Goal: Information Seeking & Learning: Check status

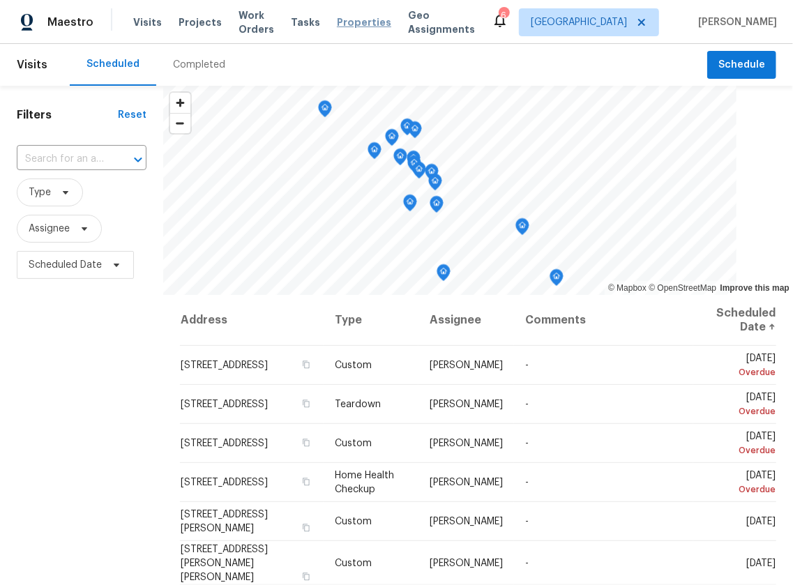
click at [353, 22] on span "Properties" at bounding box center [364, 22] width 54 height 14
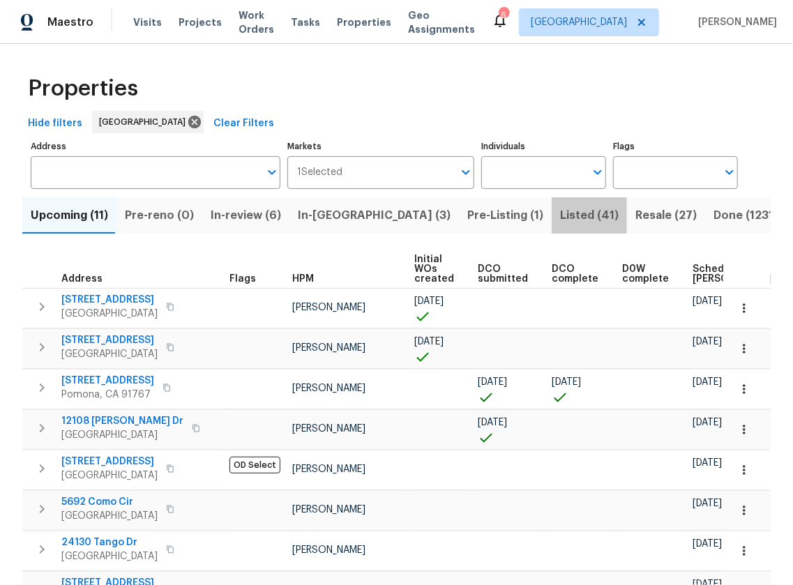
click at [560, 215] on span "Listed (41)" at bounding box center [589, 216] width 59 height 20
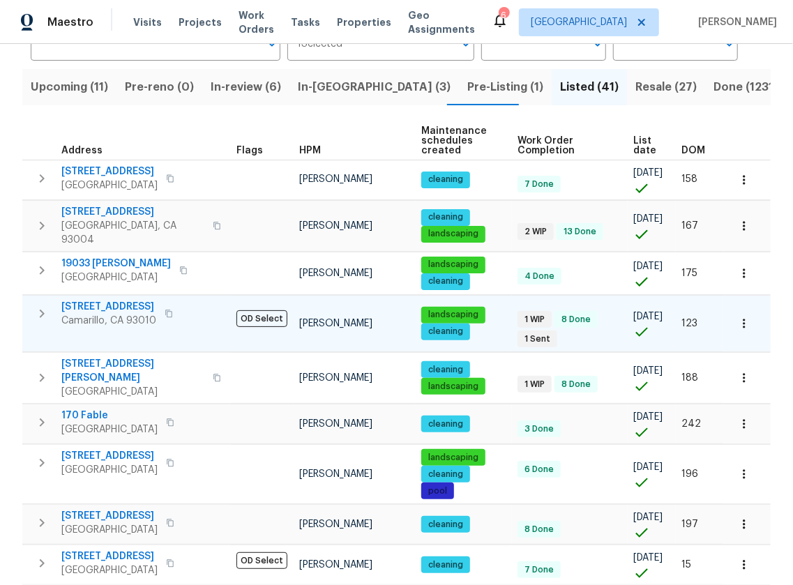
scroll to position [139, 0]
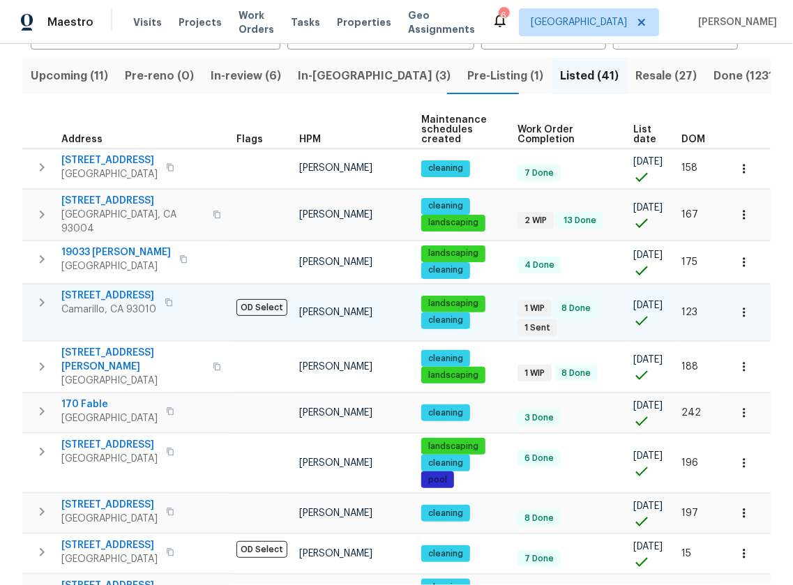
click at [121, 289] on span "[STREET_ADDRESS]" at bounding box center [108, 296] width 95 height 14
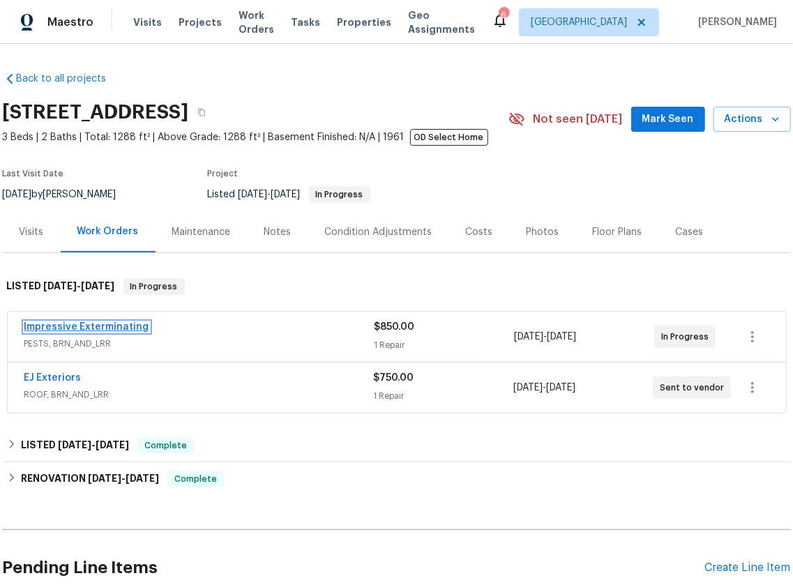
click at [116, 332] on link "Impressive Exterminating" at bounding box center [86, 327] width 125 height 10
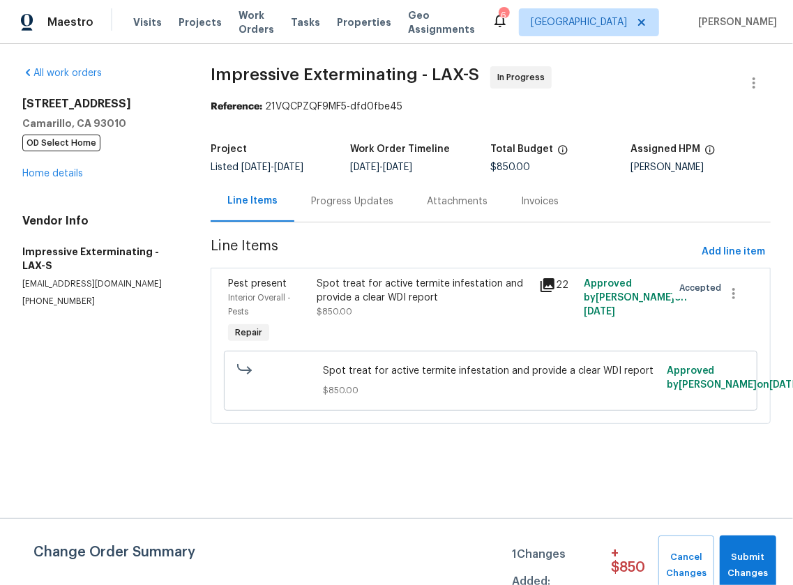
click at [347, 215] on div "Progress Updates" at bounding box center [352, 201] width 116 height 41
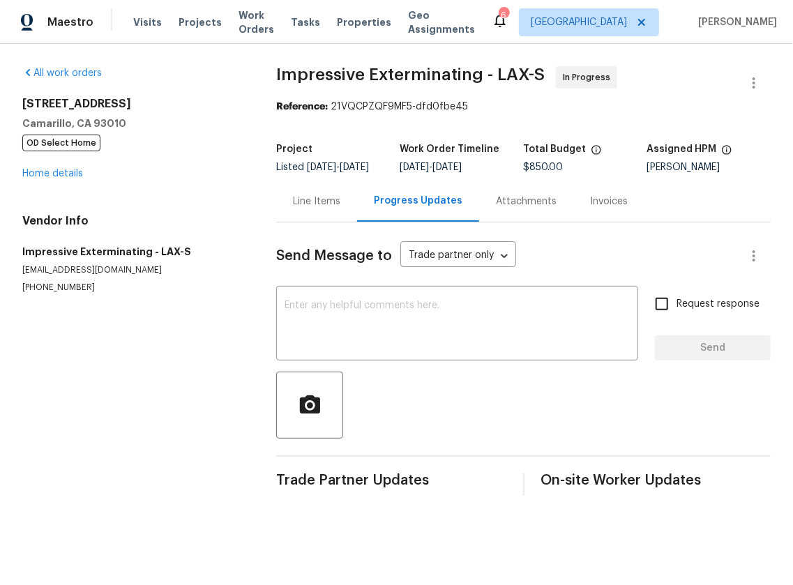
click at [327, 209] on div "Line Items" at bounding box center [316, 202] width 47 height 14
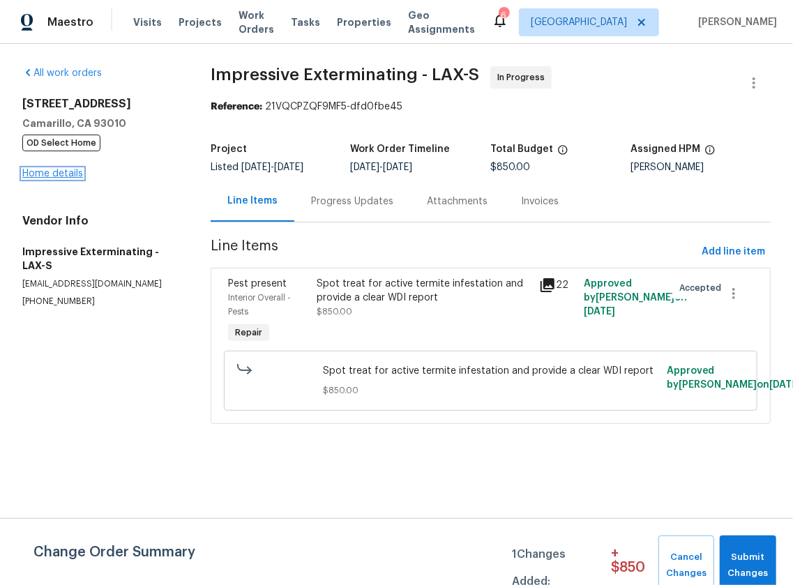
click at [67, 175] on link "Home details" at bounding box center [52, 174] width 61 height 10
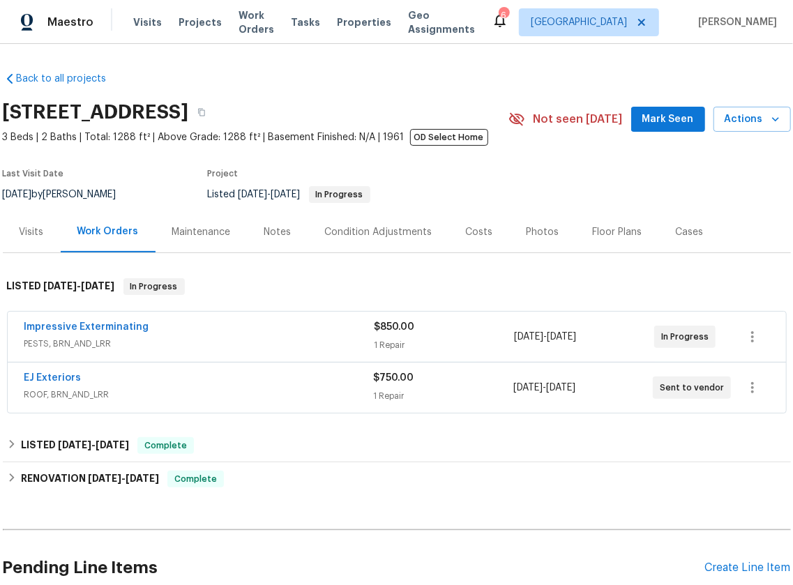
click at [283, 236] on div "Notes" at bounding box center [277, 232] width 27 height 14
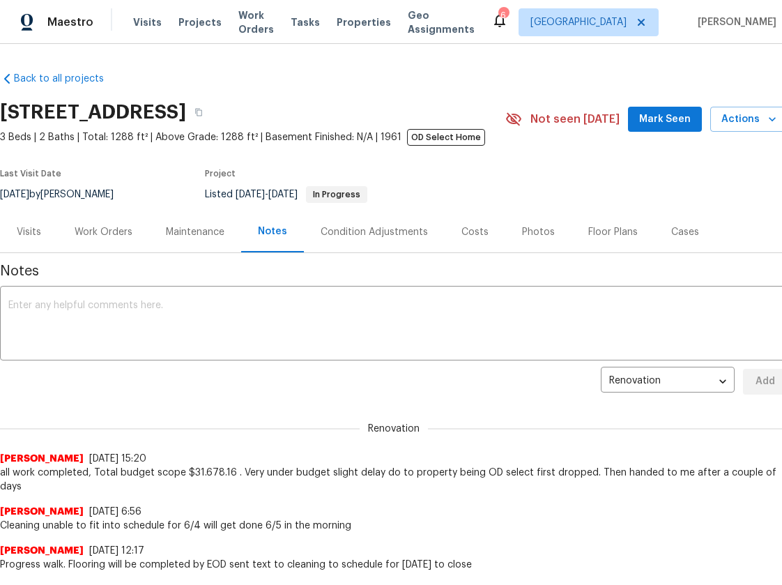
drag, startPoint x: 192, startPoint y: 287, endPoint x: 163, endPoint y: 288, distance: 29.3
click at [375, 239] on div "Condition Adjustments" at bounding box center [374, 232] width 107 height 14
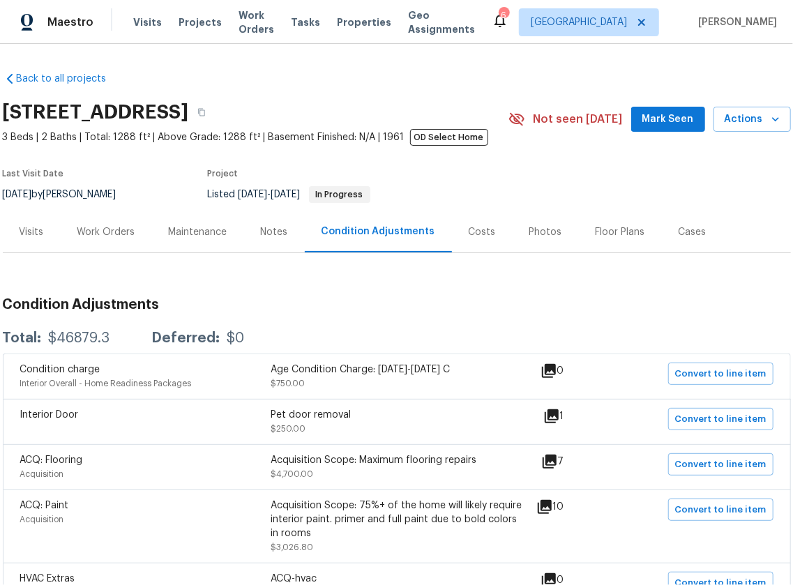
click at [281, 239] on div "Notes" at bounding box center [274, 232] width 27 height 14
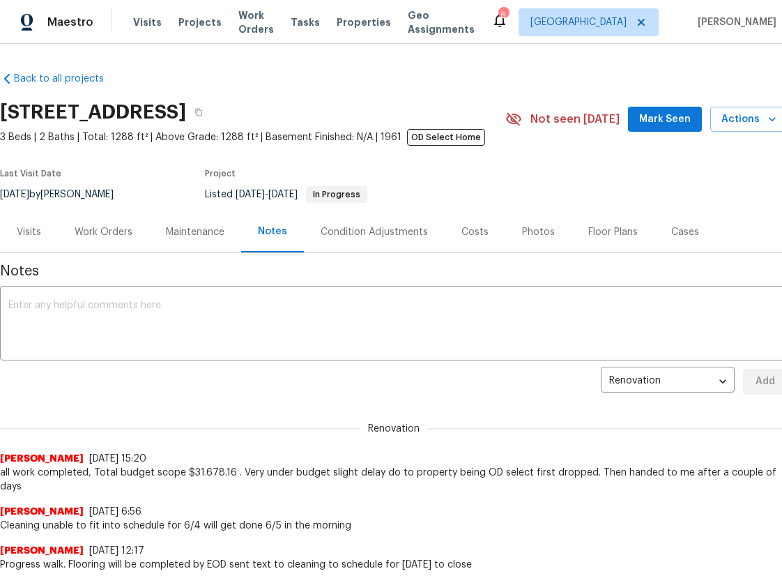
click at [172, 250] on div "Maintenance" at bounding box center [195, 231] width 92 height 41
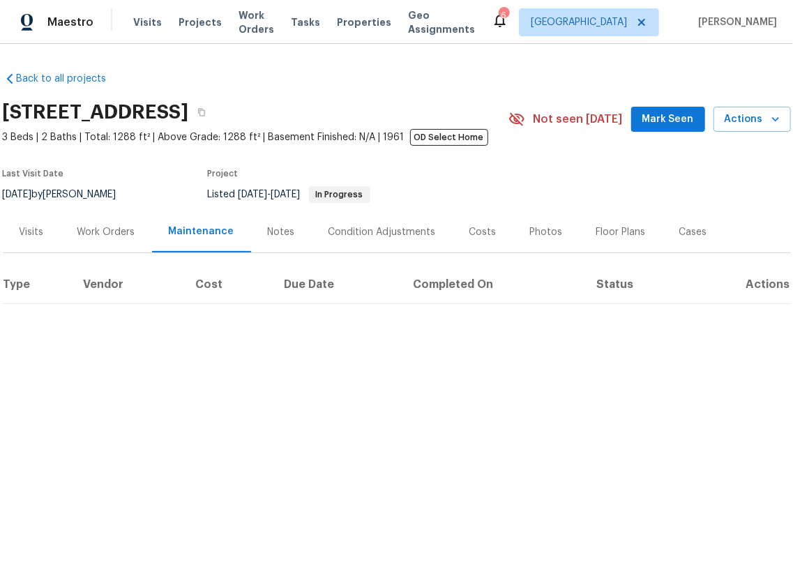
click at [109, 239] on div "Work Orders" at bounding box center [106, 232] width 58 height 14
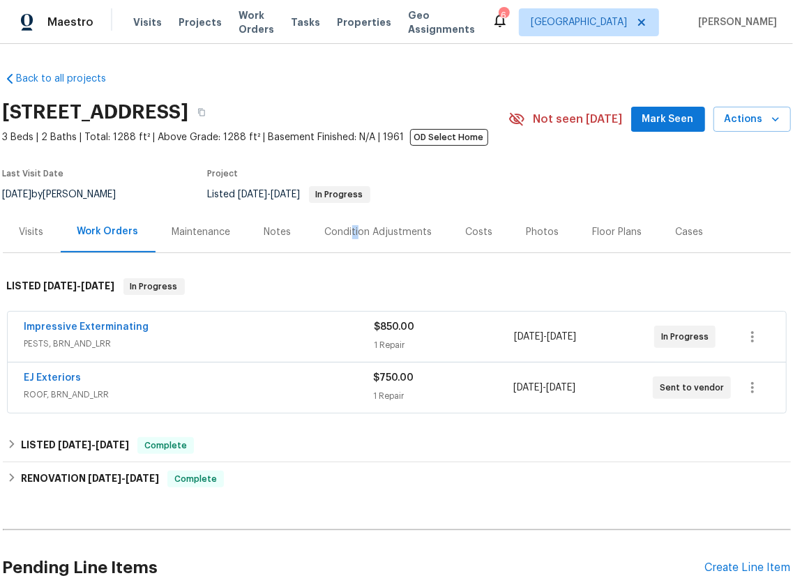
click at [354, 239] on div "Condition Adjustments" at bounding box center [378, 232] width 107 height 14
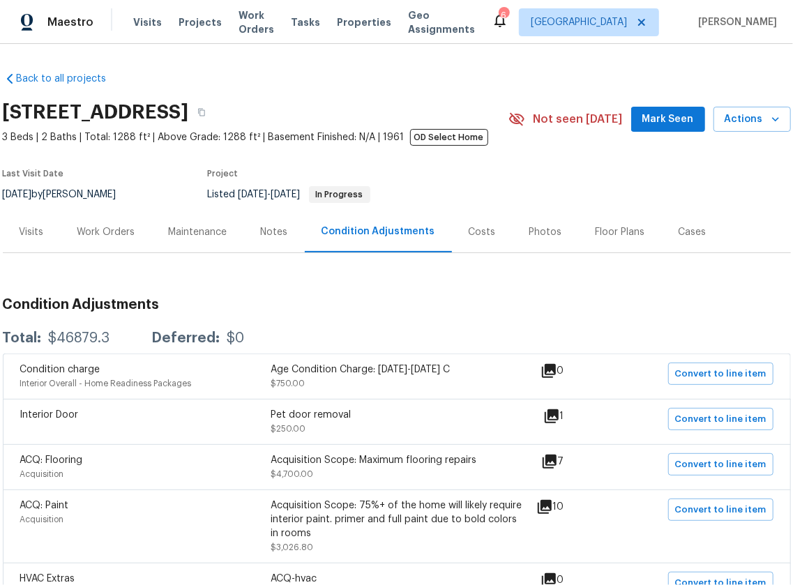
click at [285, 241] on div "Notes" at bounding box center [274, 231] width 61 height 41
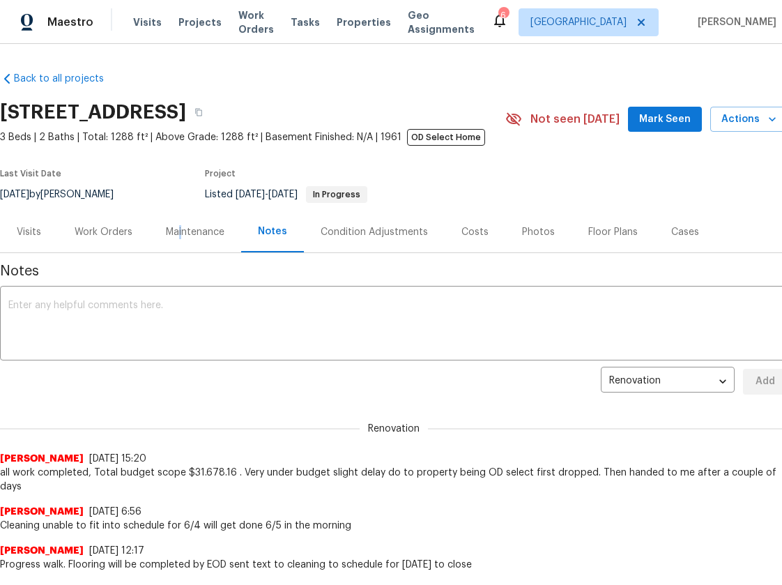
click at [183, 239] on div "Maintenance" at bounding box center [195, 232] width 59 height 14
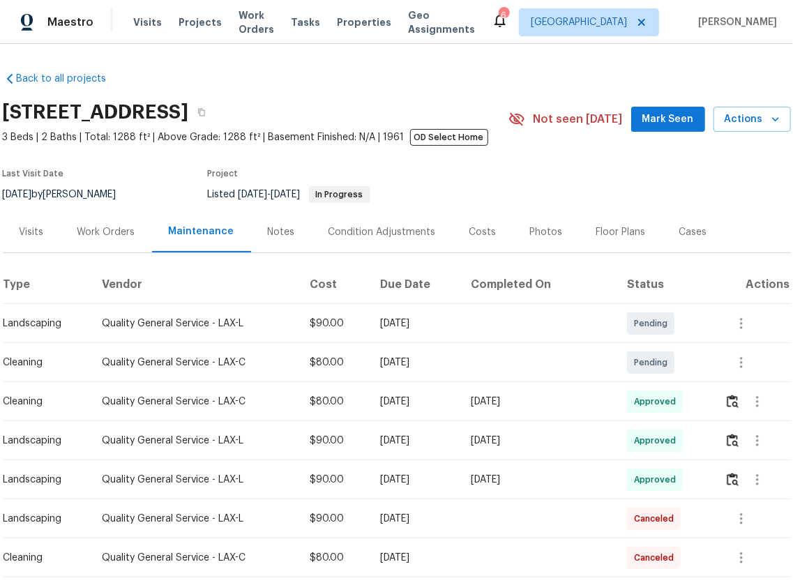
click at [101, 239] on div "Work Orders" at bounding box center [106, 232] width 58 height 14
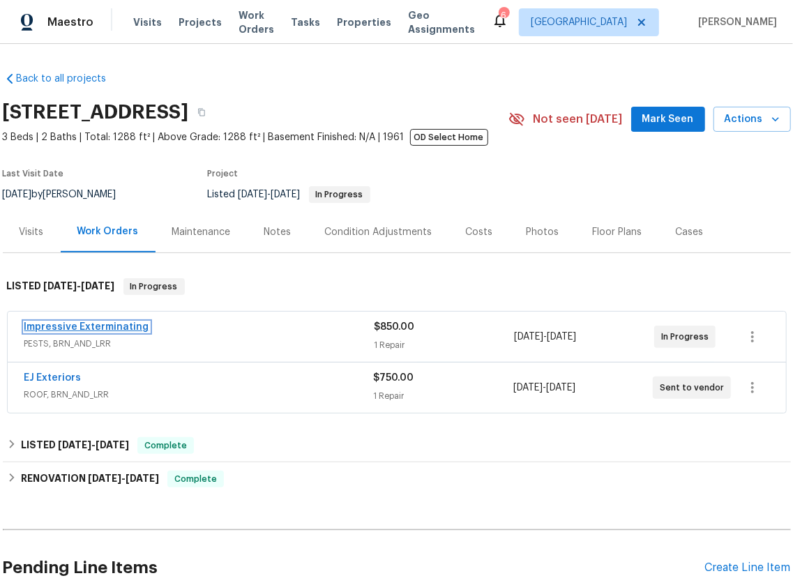
click at [105, 332] on link "Impressive Exterminating" at bounding box center [86, 327] width 125 height 10
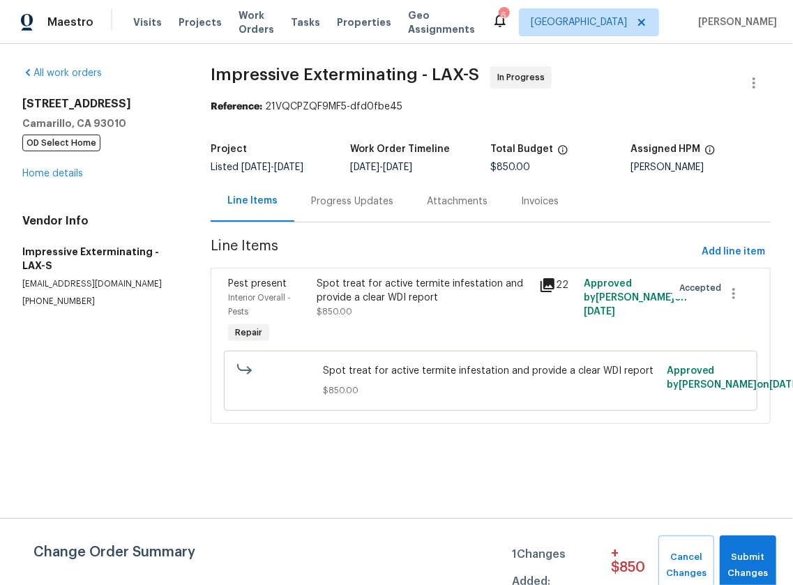
click at [441, 205] on div "Attachments" at bounding box center [457, 202] width 61 height 14
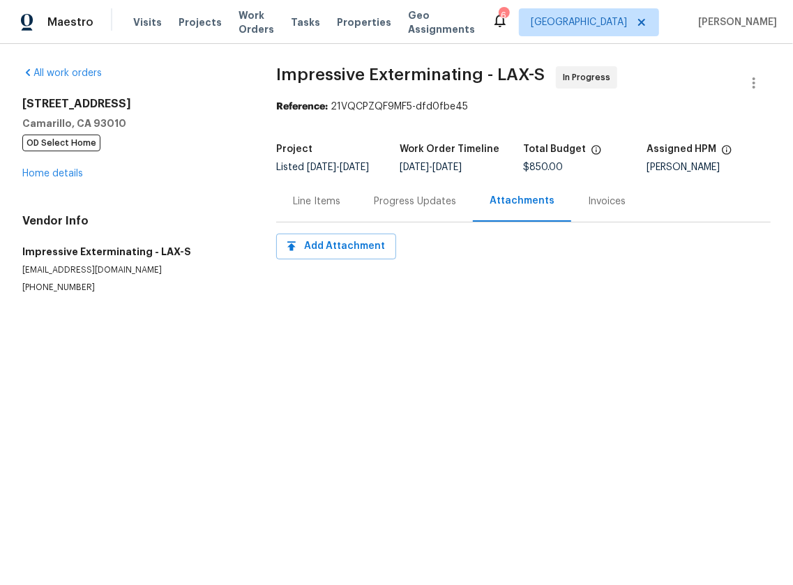
click at [452, 218] on div "Progress Updates" at bounding box center [415, 201] width 116 height 41
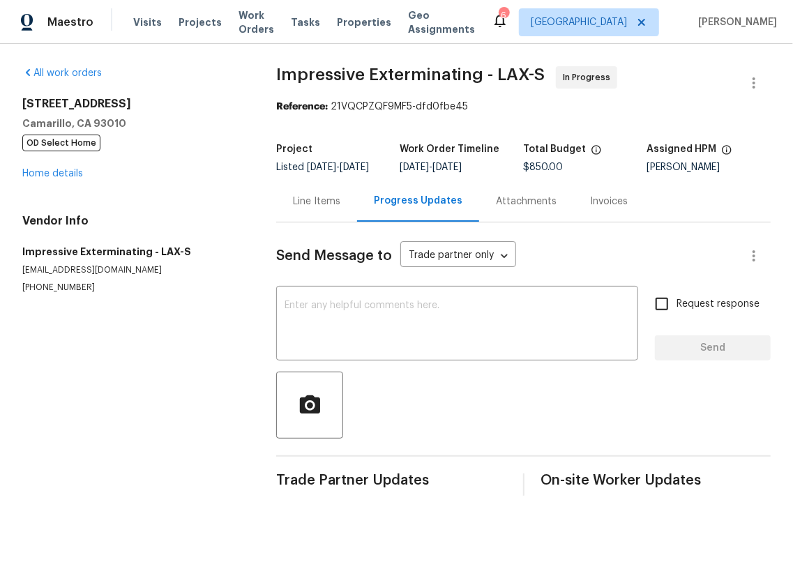
click at [596, 203] on div "Invoices" at bounding box center [608, 201] width 71 height 41
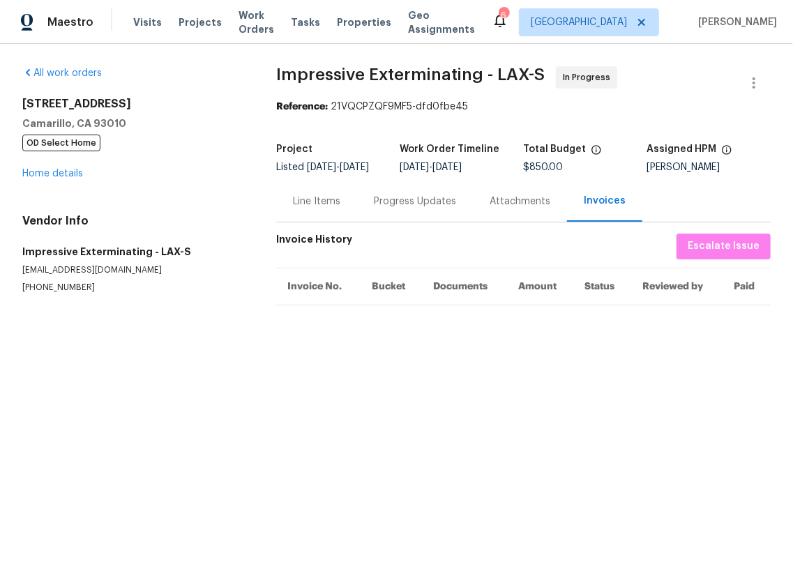
click at [322, 197] on div "Line Items" at bounding box center [316, 201] width 81 height 41
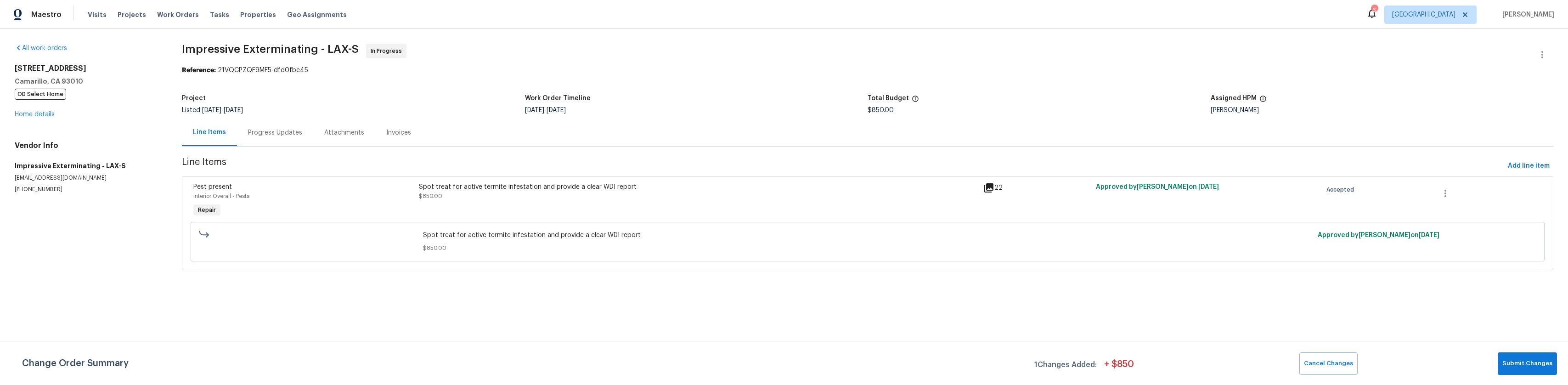
click at [272, 124] on div "Progress Updates" at bounding box center [275, 133] width 76 height 27
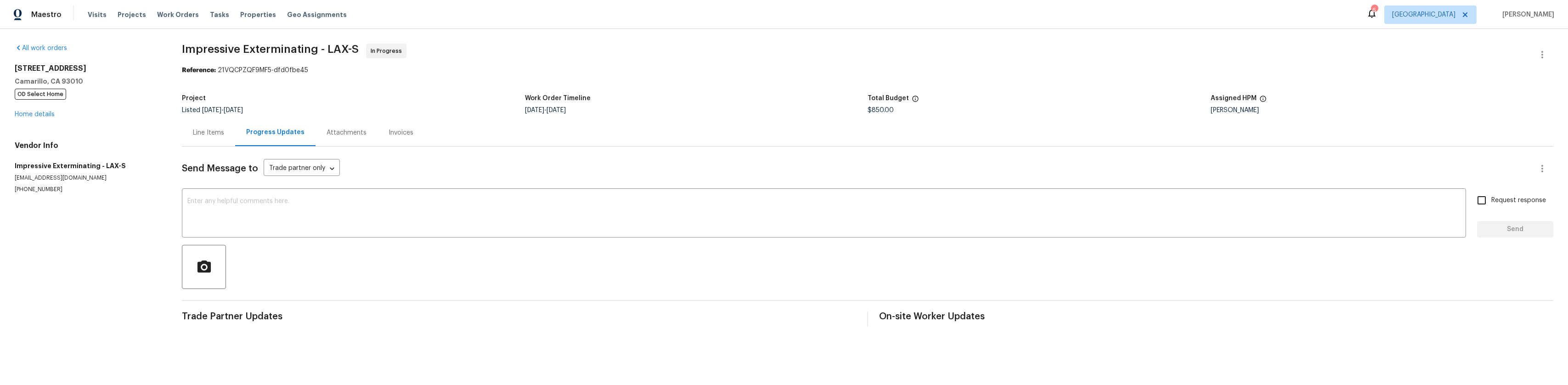
click at [340, 127] on div "Attachments" at bounding box center [346, 133] width 62 height 27
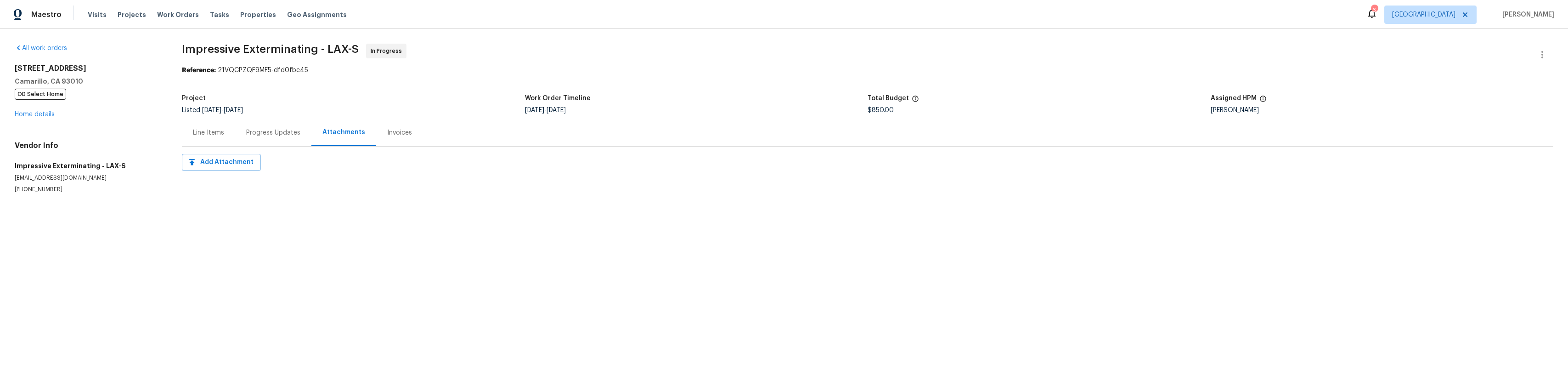
click at [190, 138] on div "Line Items" at bounding box center [208, 133] width 53 height 27
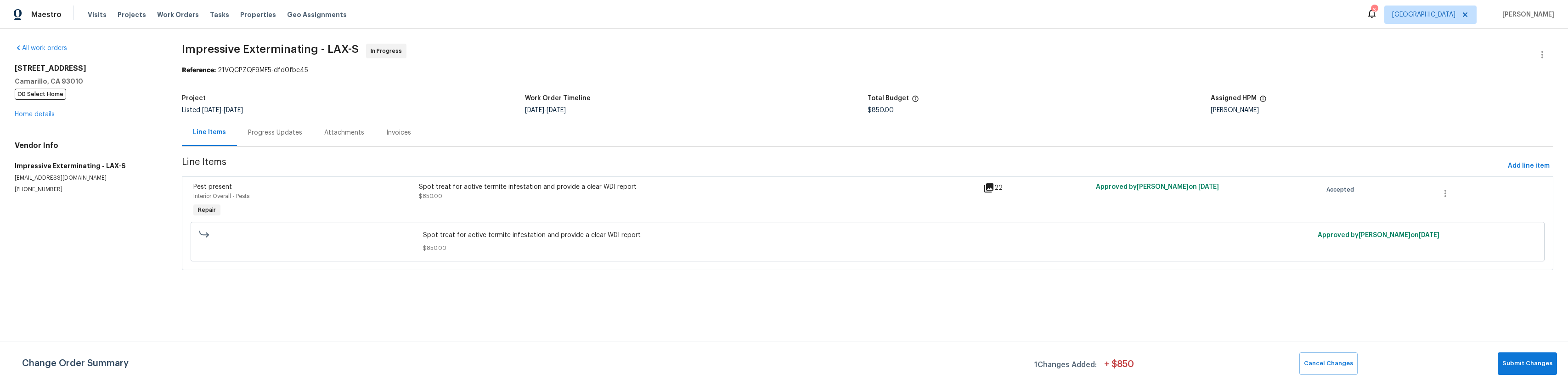
click at [414, 129] on div "Invoices" at bounding box center [398, 133] width 47 height 27
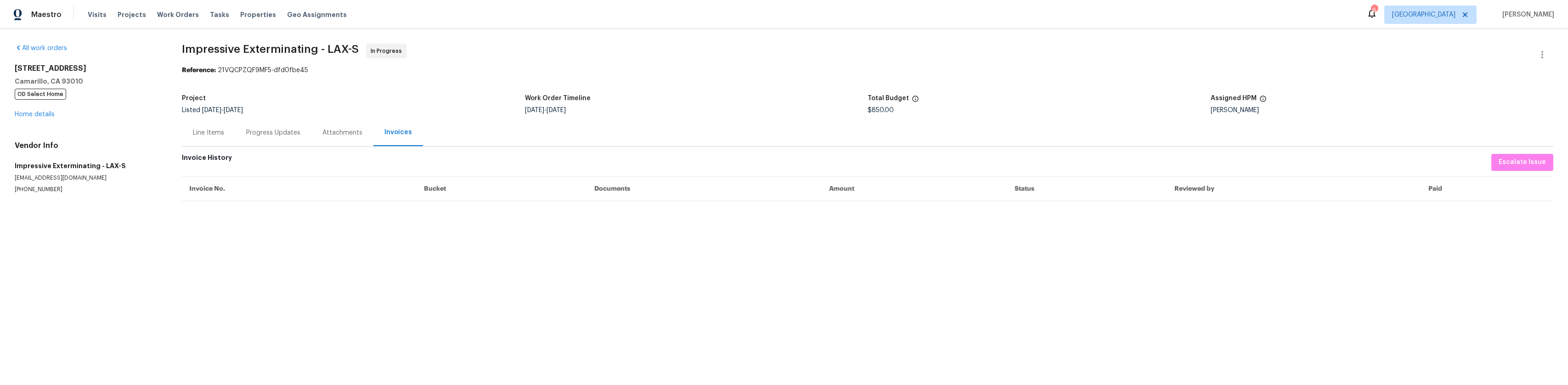
click at [340, 133] on div "Attachments" at bounding box center [342, 133] width 40 height 9
click at [192, 132] on div "Line Items" at bounding box center [208, 133] width 53 height 27
